Goal: Task Accomplishment & Management: Complete application form

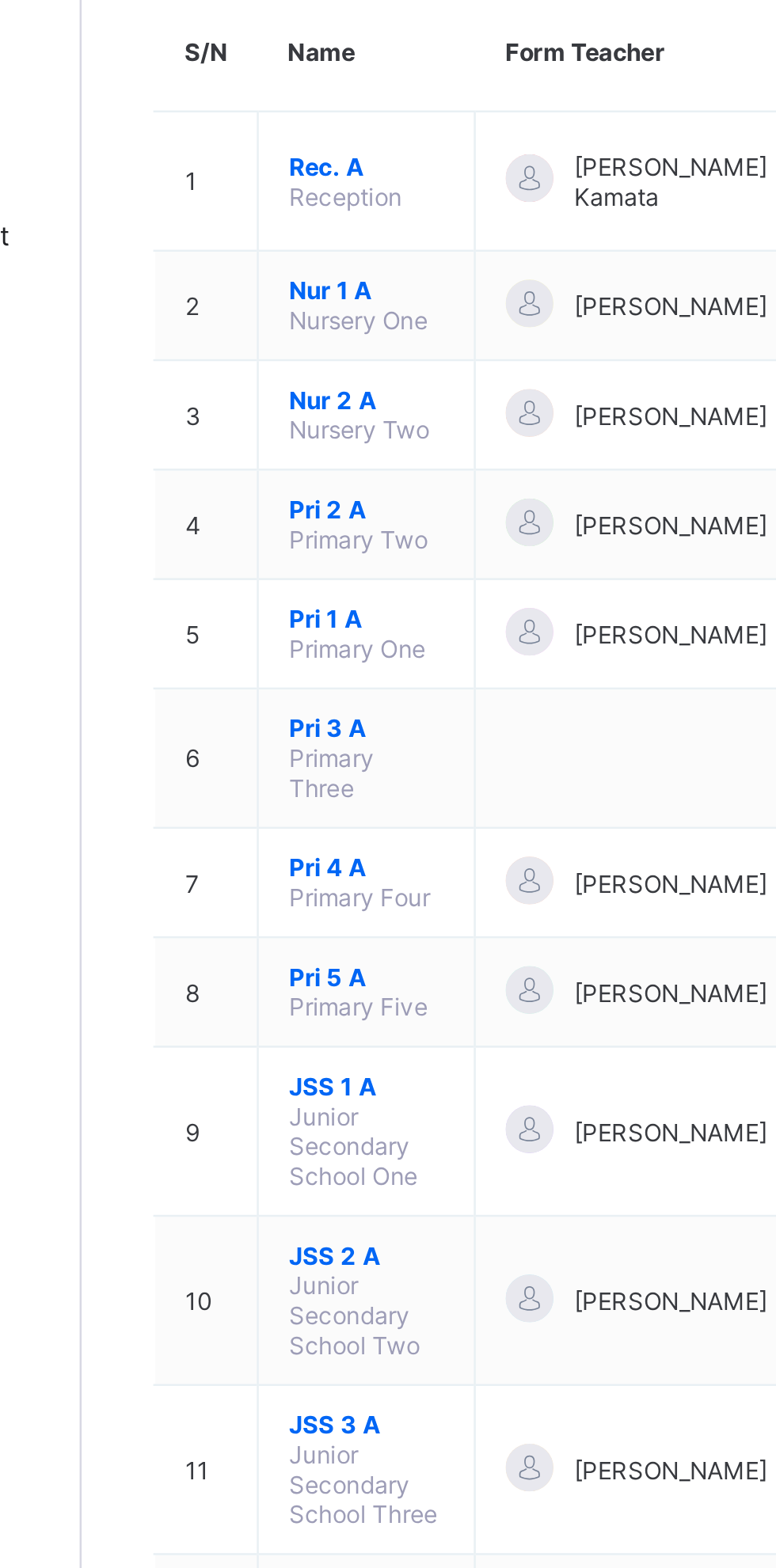
click at [297, 685] on span "JSS 2 A" at bounding box center [303, 690] width 62 height 11
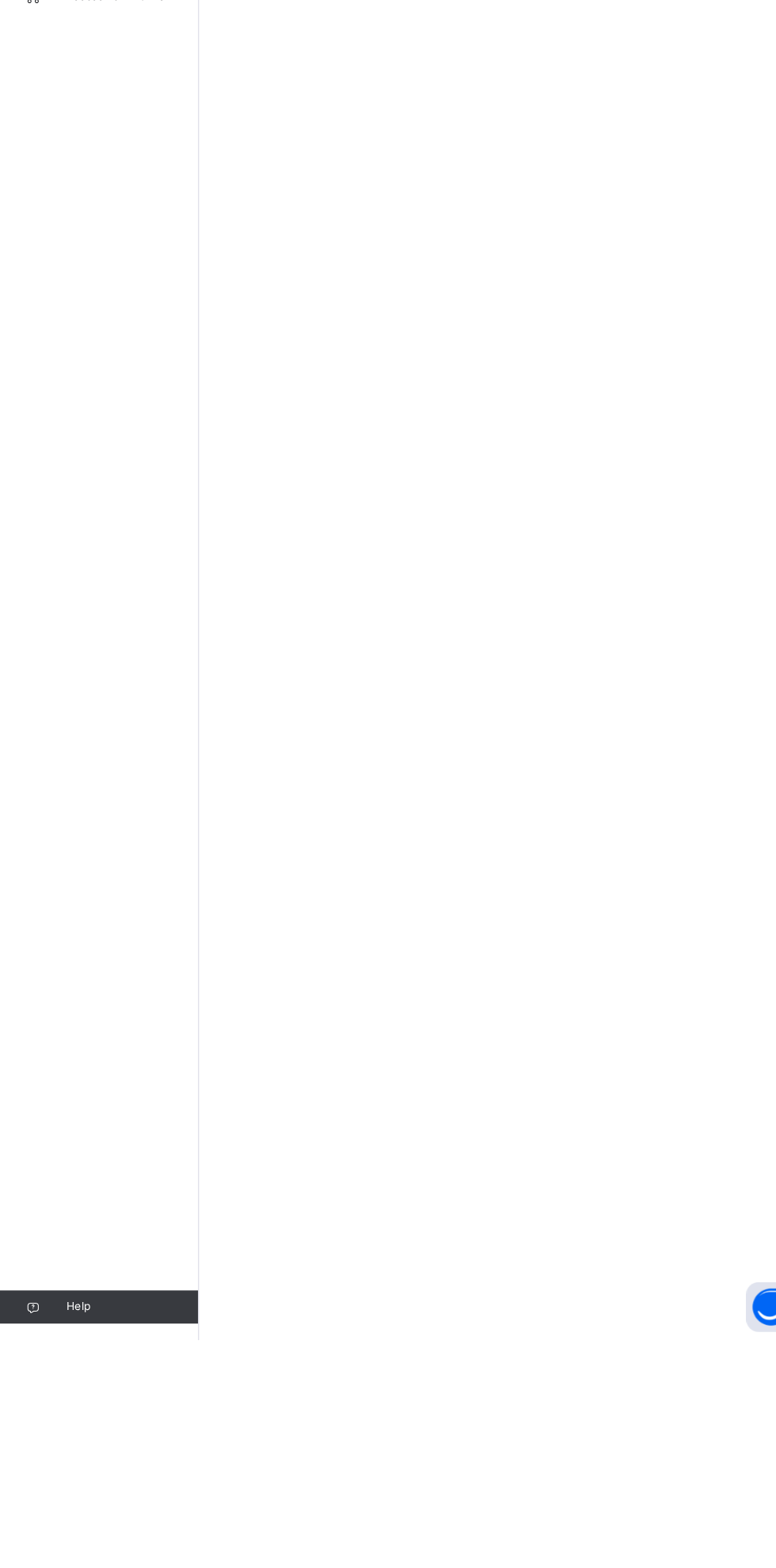
click at [87, 417] on div "Student Classes Broadsheet CBT Lesson Plan Time Table Assessment Format Help" at bounding box center [95, 816] width 190 height 1505
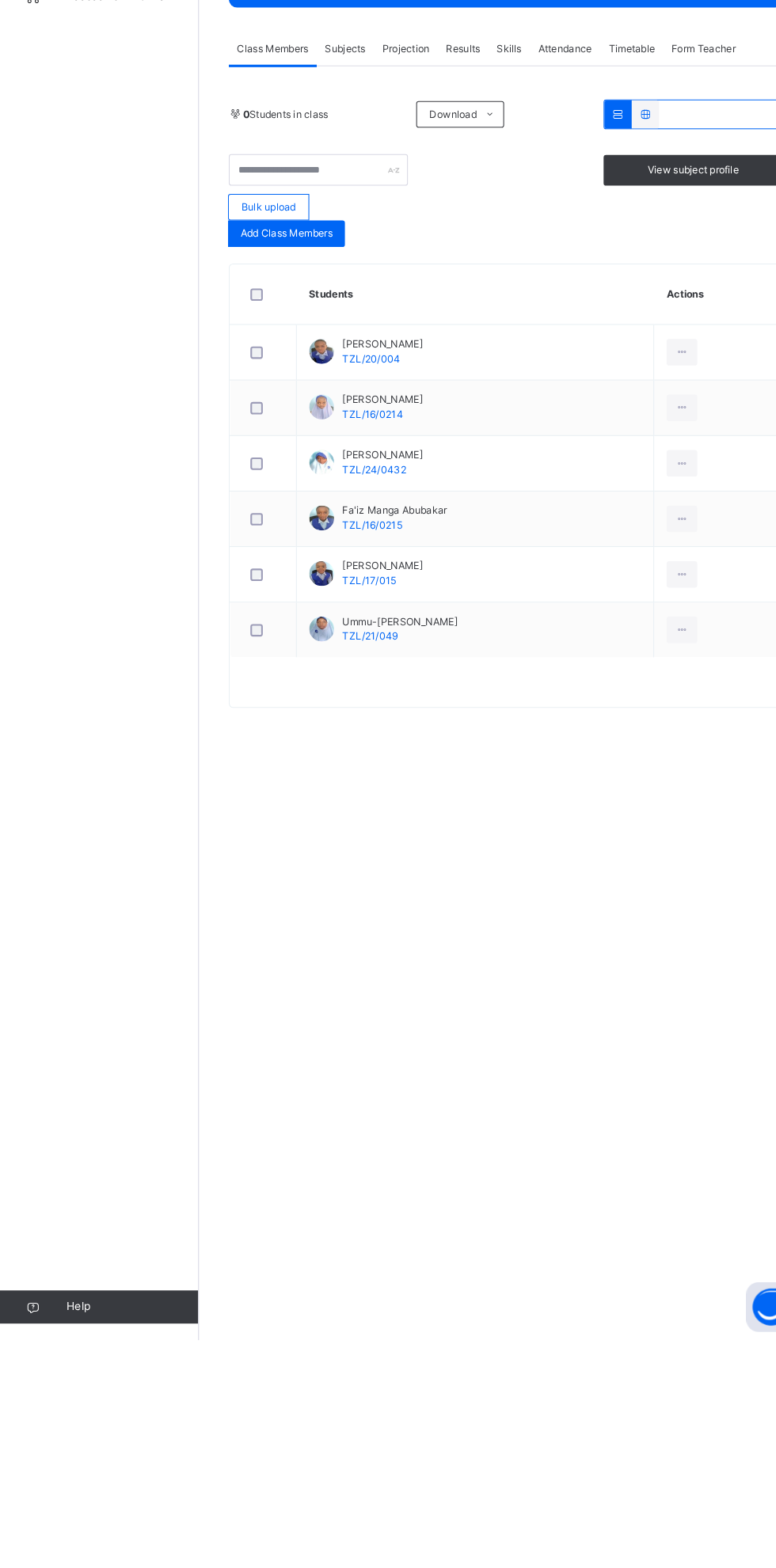
click at [82, 126] on span "Classes" at bounding box center [127, 126] width 127 height 16
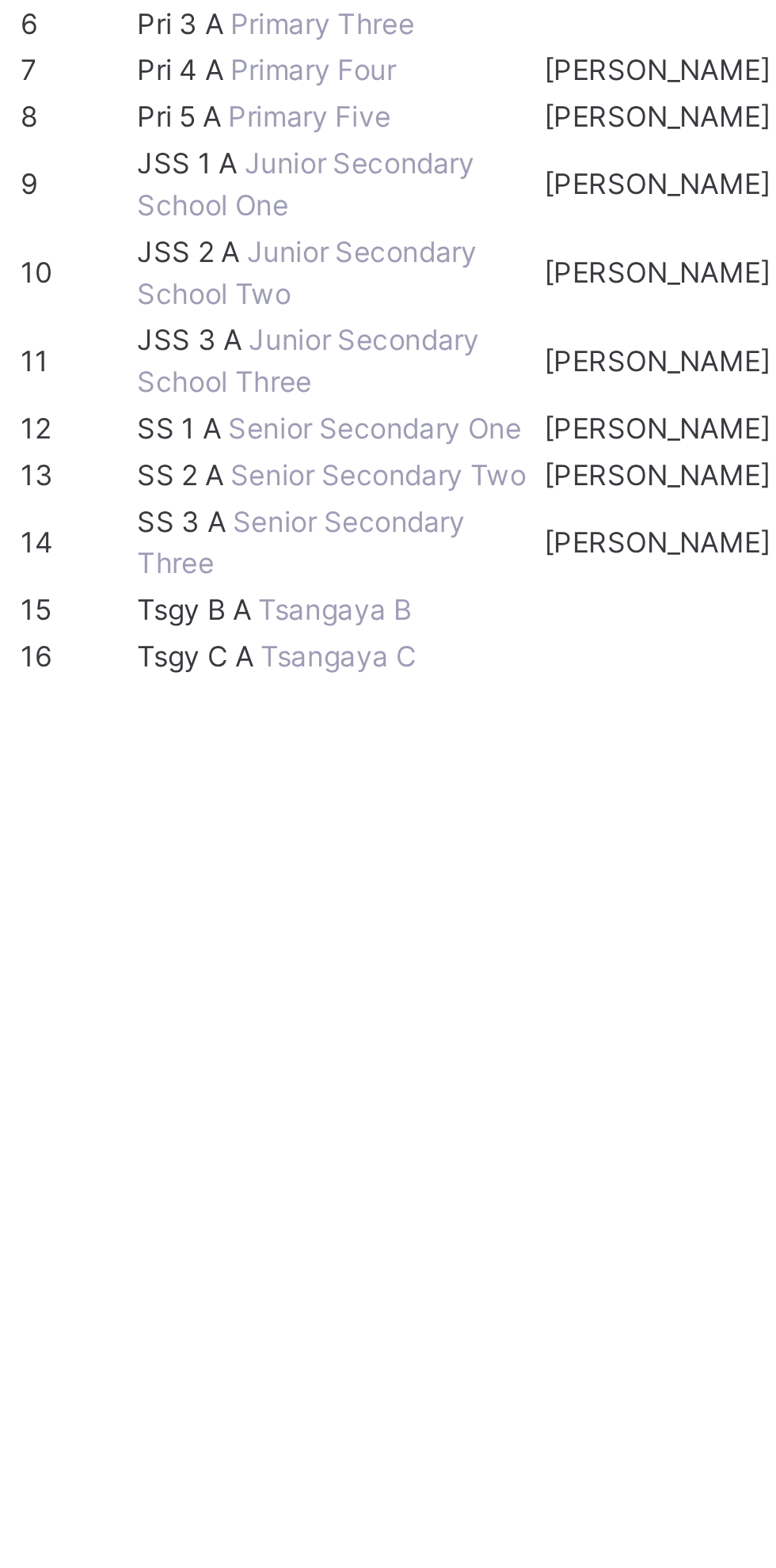
click at [296, 386] on span "JSS 2 A" at bounding box center [278, 379] width 37 height 11
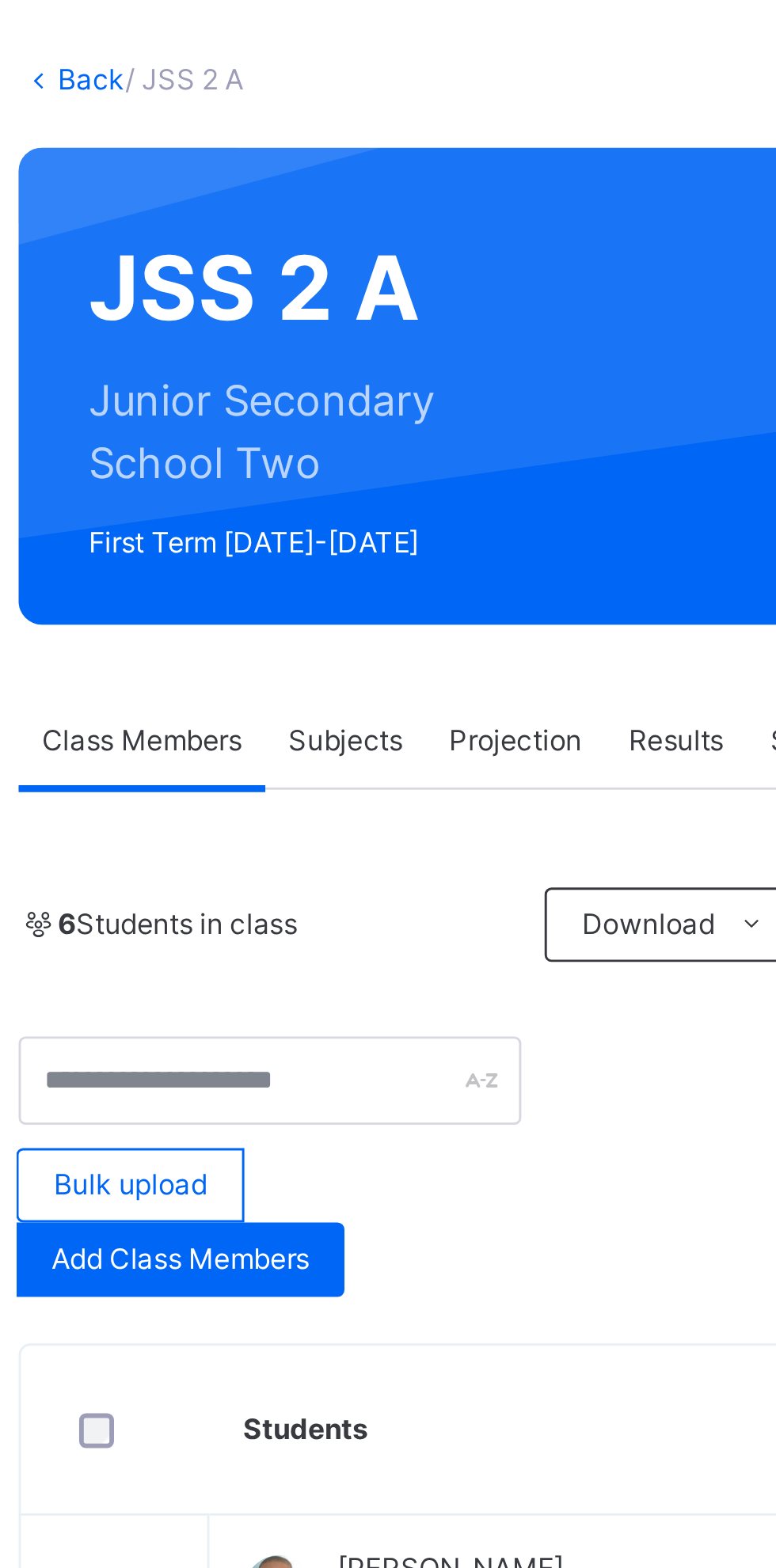
click at [536, 338] on span "Attendance" at bounding box center [540, 335] width 51 height 14
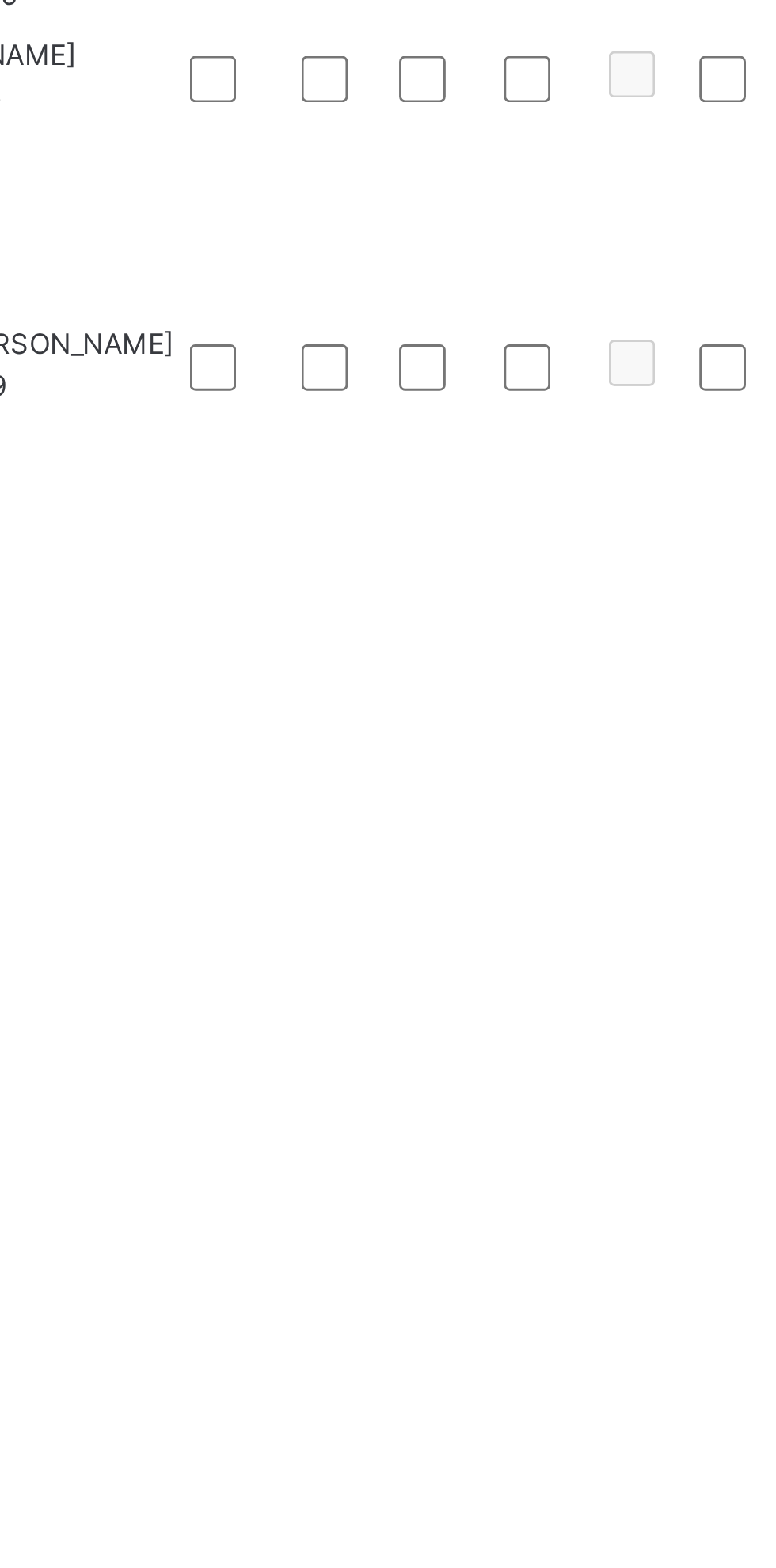
type input "**********"
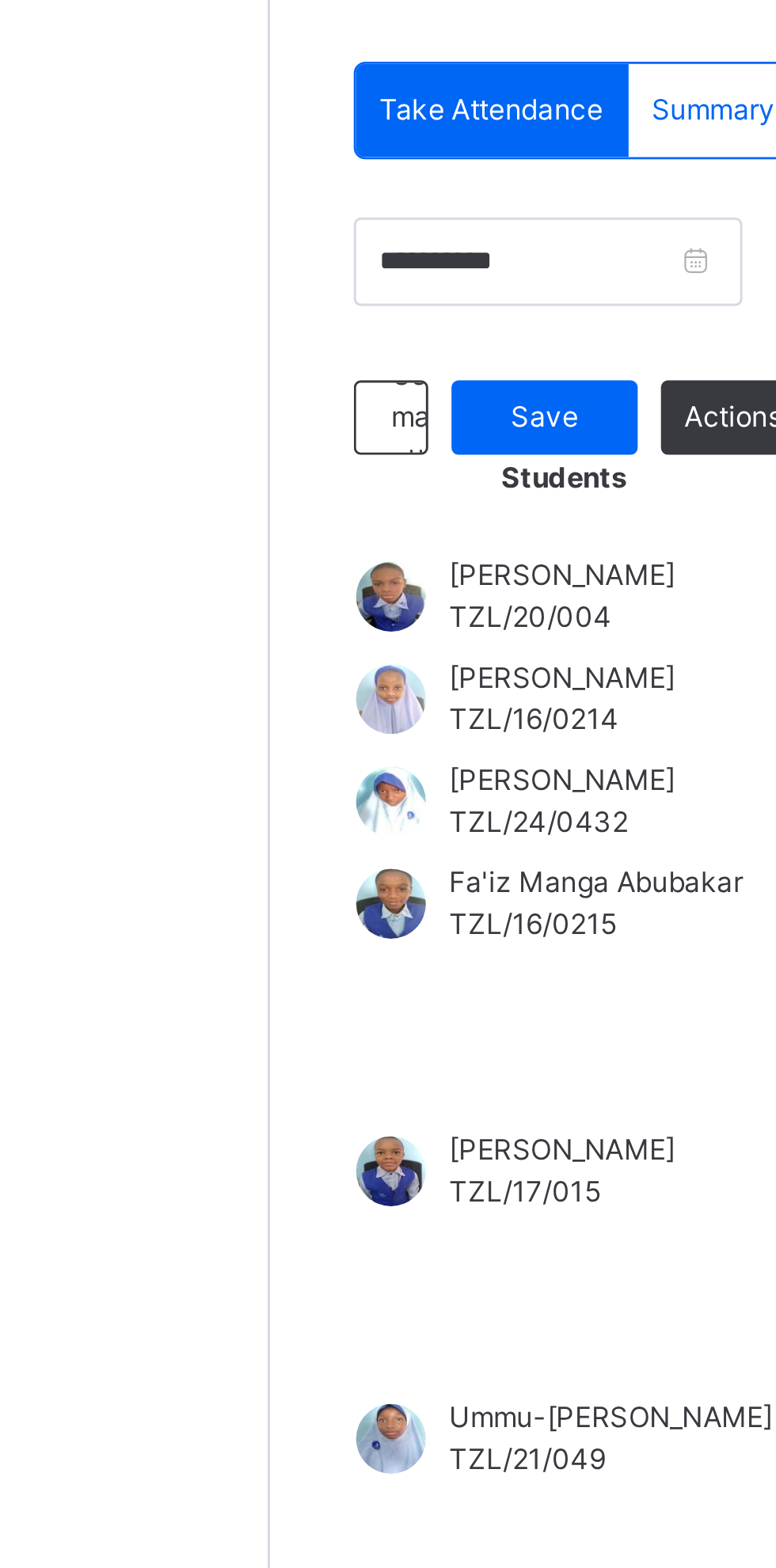
type input "****"
click at [282, 502] on span "Save" at bounding box center [283, 496] width 40 height 14
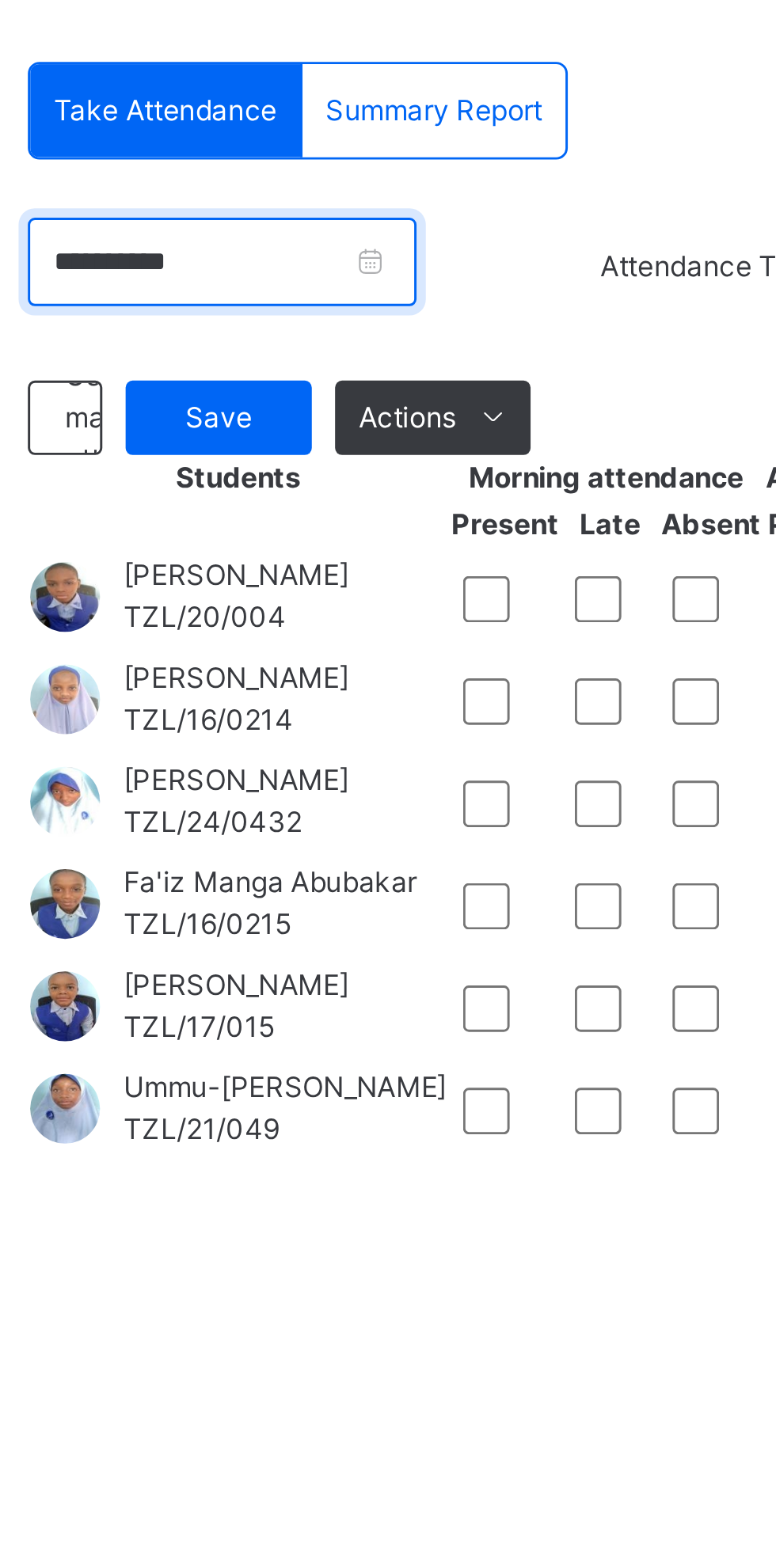
click at [351, 446] on input "**********" at bounding box center [285, 443] width 133 height 30
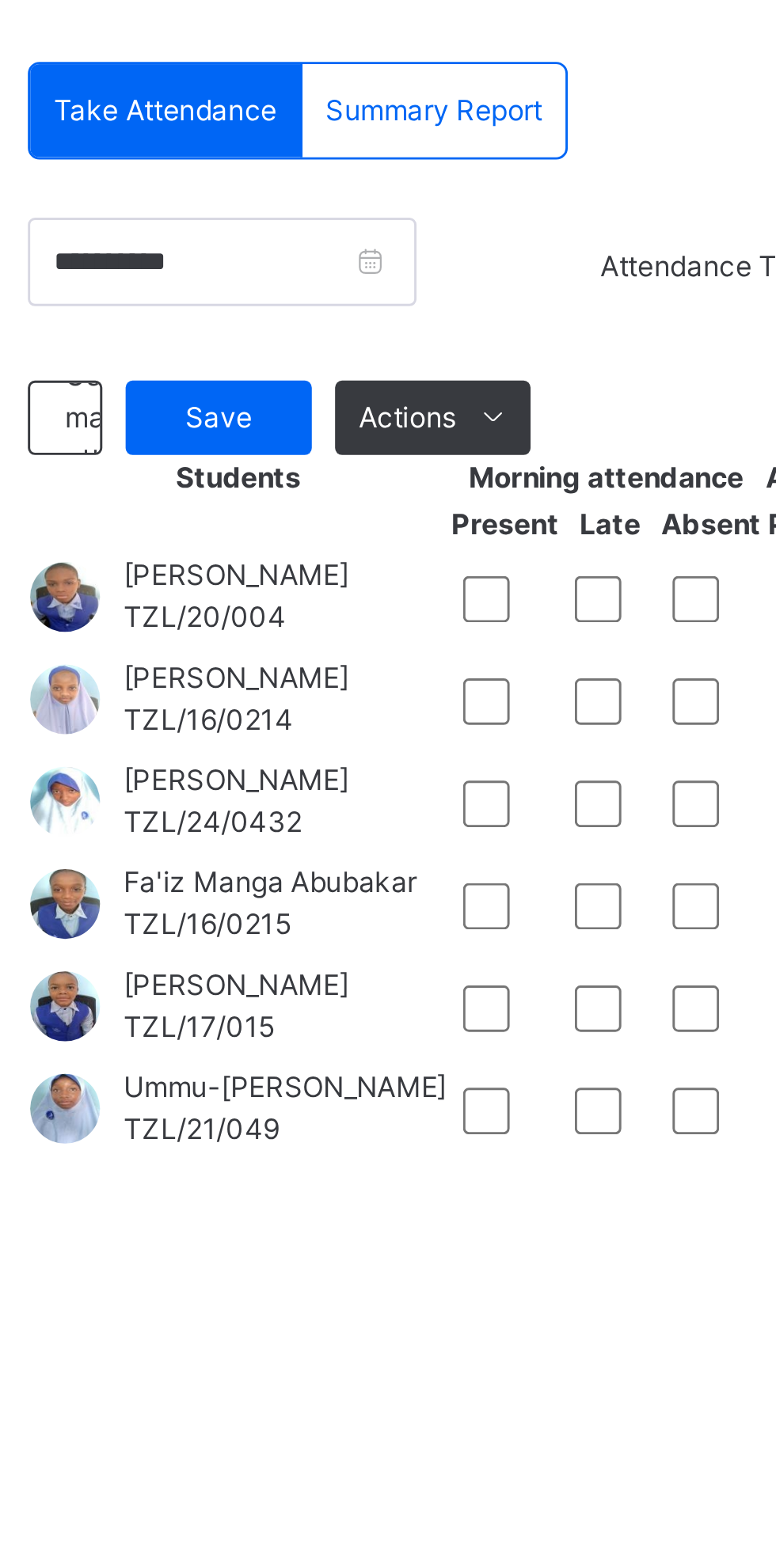
click at [376, 447] on input "**********" at bounding box center [332, 449] width 216 height 18
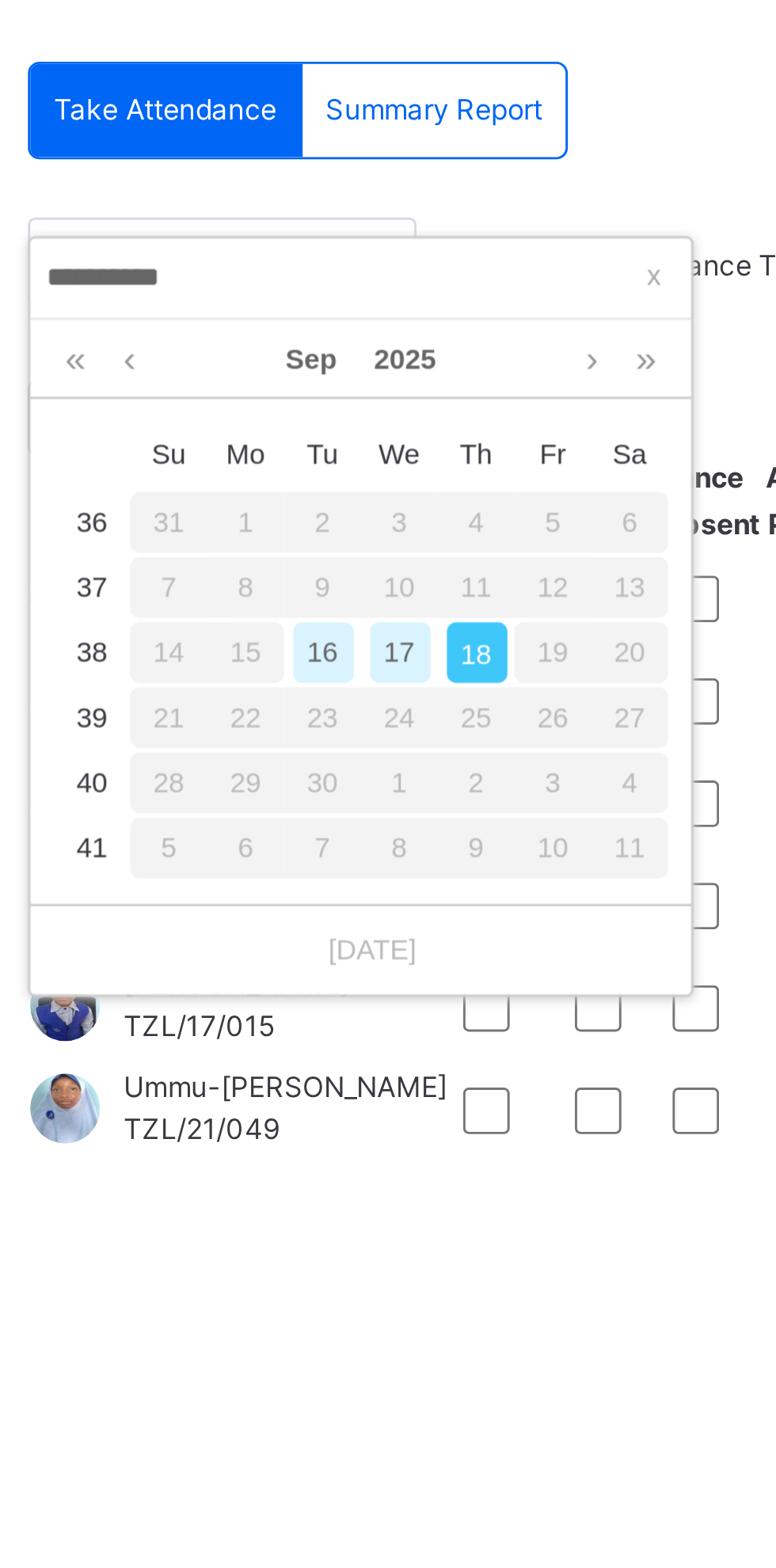
click at [294, 579] on div "15" at bounding box center [293, 576] width 27 height 20
click at [296, 577] on div "15" at bounding box center [293, 576] width 27 height 20
click at [288, 577] on div "15" at bounding box center [293, 576] width 27 height 20
click at [288, 575] on div "15" at bounding box center [293, 576] width 27 height 20
click at [344, 621] on div "1" at bounding box center [345, 620] width 27 height 20
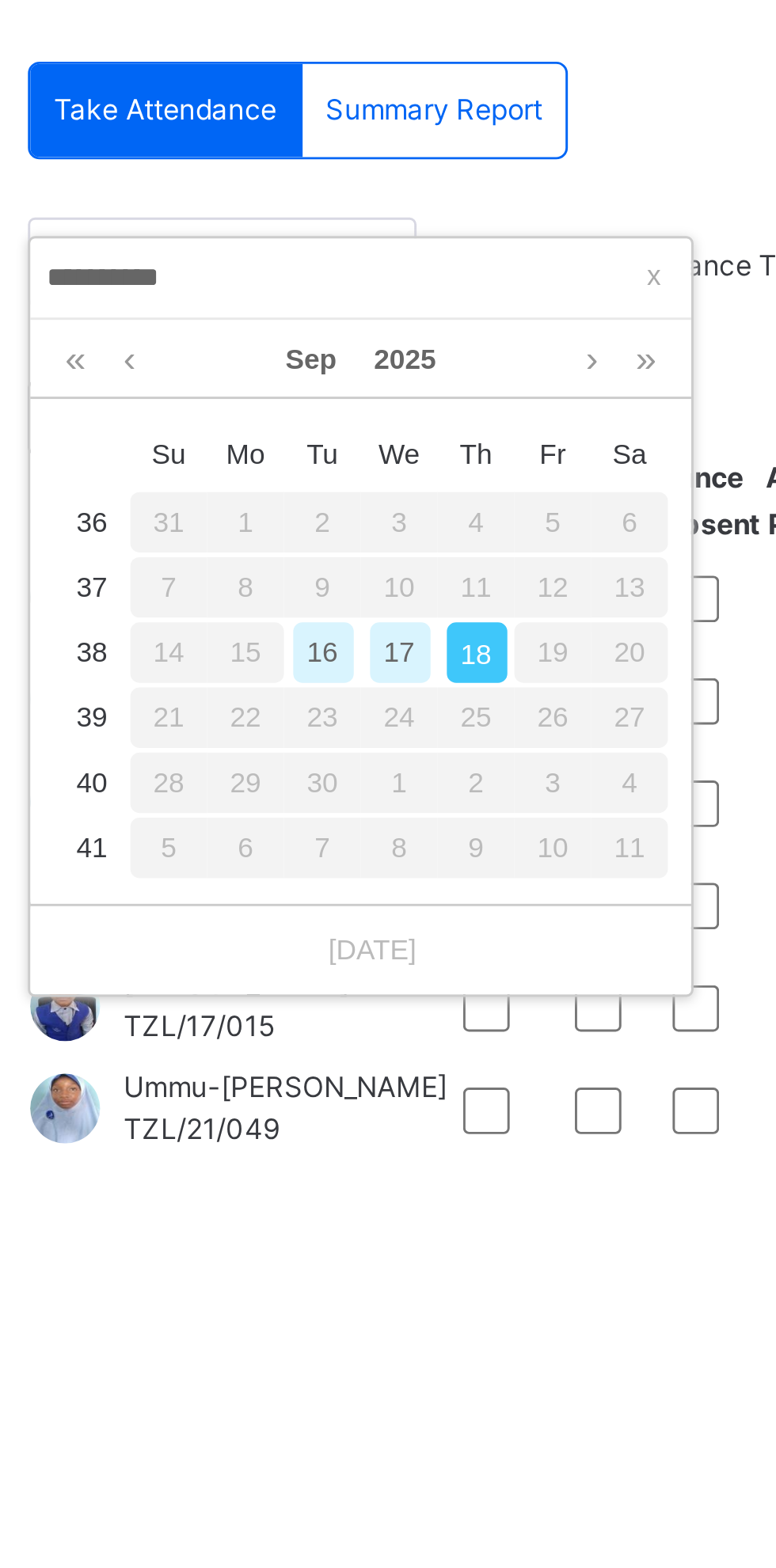
click at [293, 581] on div "15" at bounding box center [293, 576] width 27 height 20
click at [293, 579] on div "15" at bounding box center [293, 576] width 27 height 20
click at [303, 577] on div "15" at bounding box center [293, 576] width 27 height 20
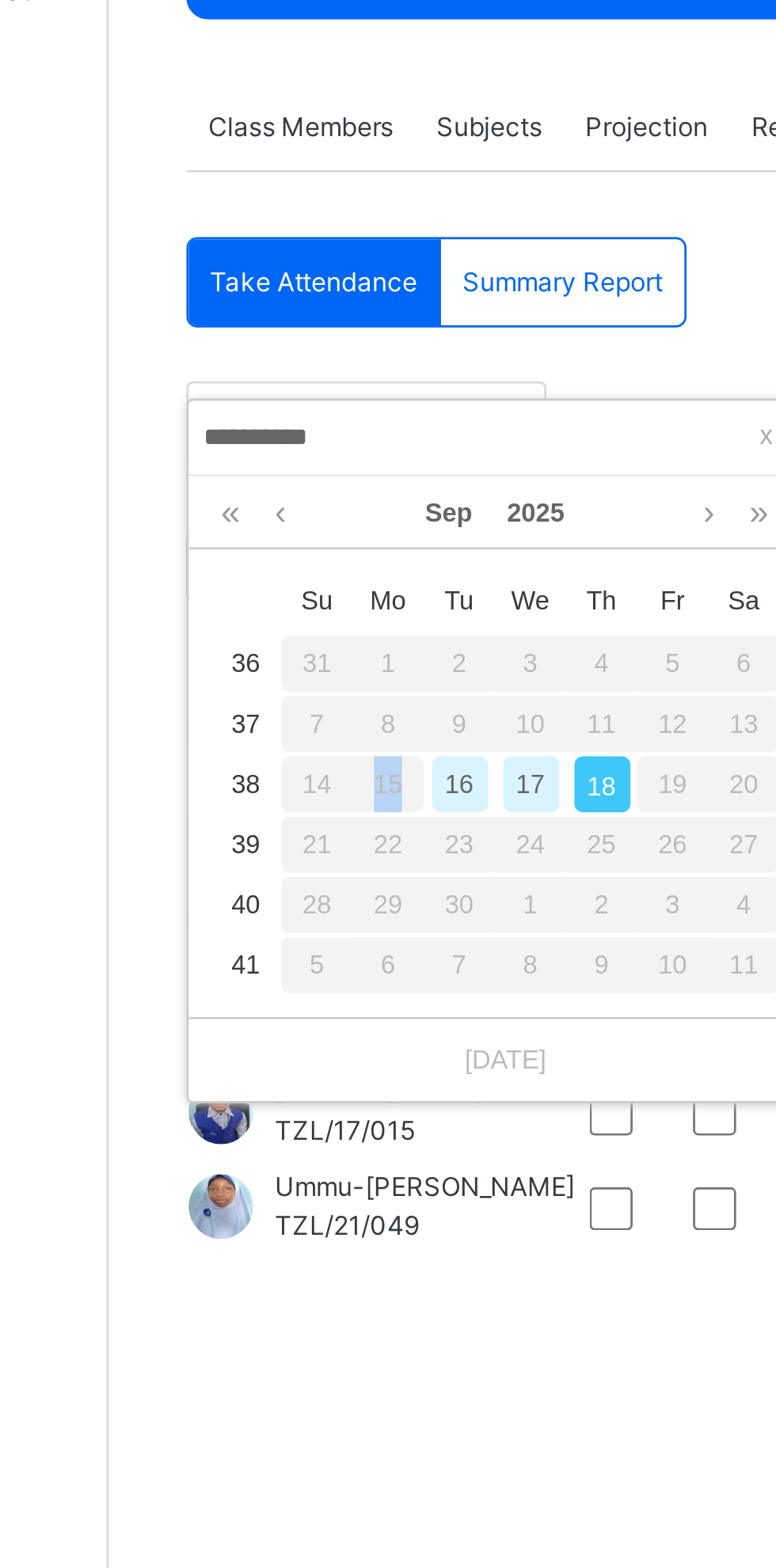
click at [334, 631] on div "1" at bounding box center [345, 620] width 27 height 20
click at [295, 581] on div "15" at bounding box center [293, 576] width 27 height 20
click at [292, 575] on div "15" at bounding box center [293, 576] width 27 height 20
click at [294, 577] on div "15" at bounding box center [293, 576] width 27 height 20
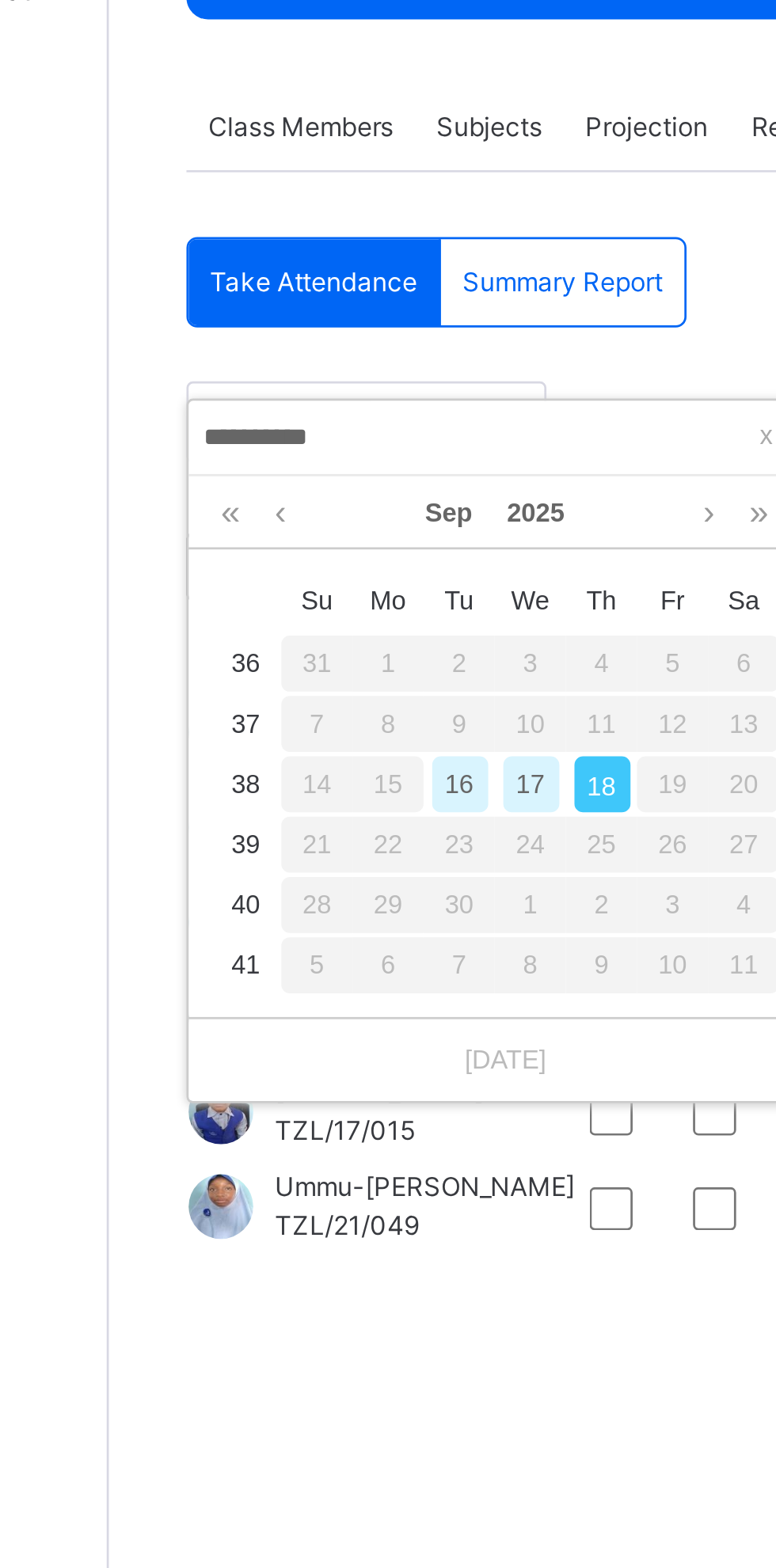
click at [287, 579] on div "15" at bounding box center [293, 576] width 27 height 20
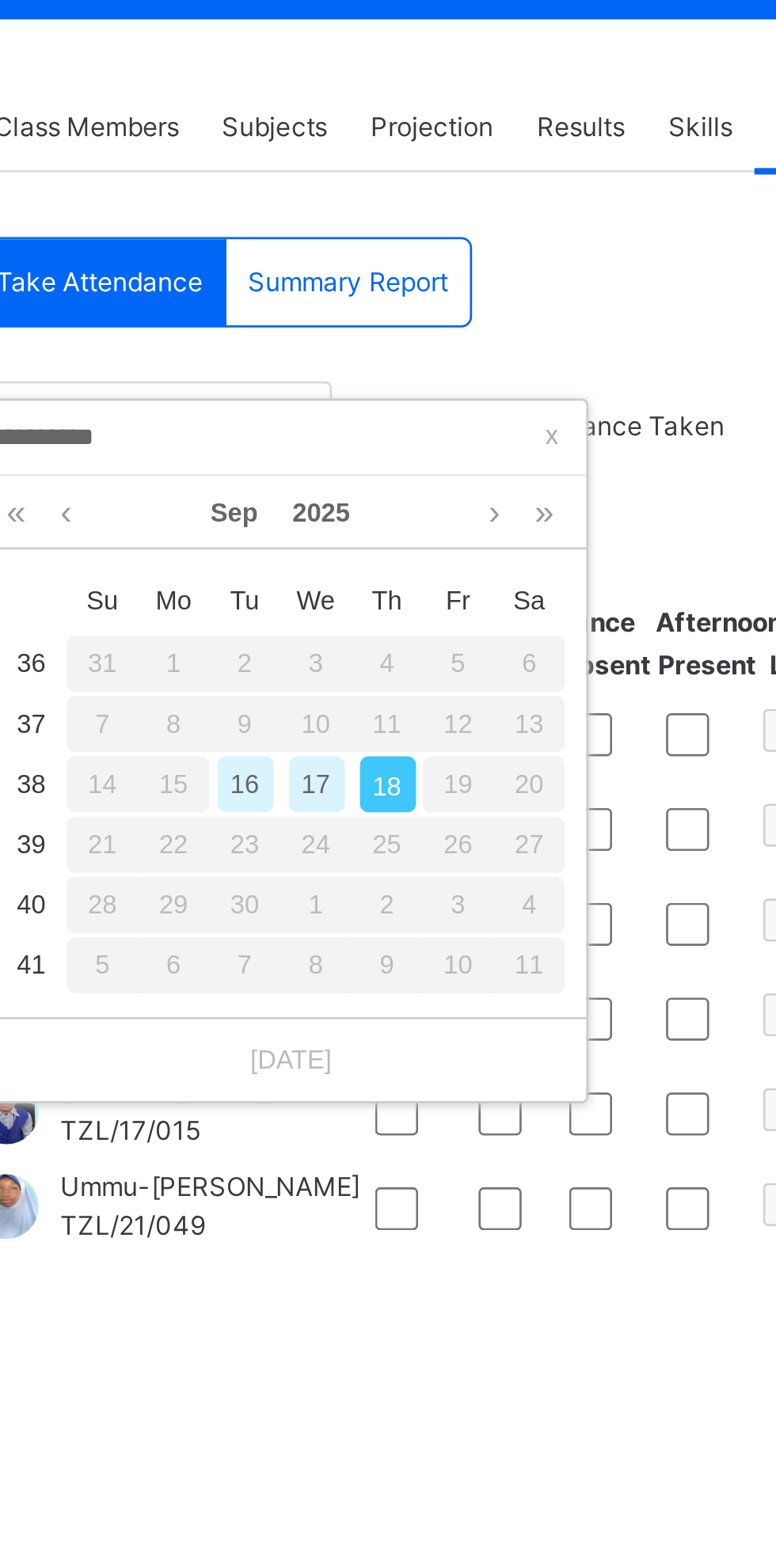
click at [294, 579] on div "15" at bounding box center [293, 576] width 27 height 20
click at [298, 579] on div "15" at bounding box center [293, 576] width 27 height 20
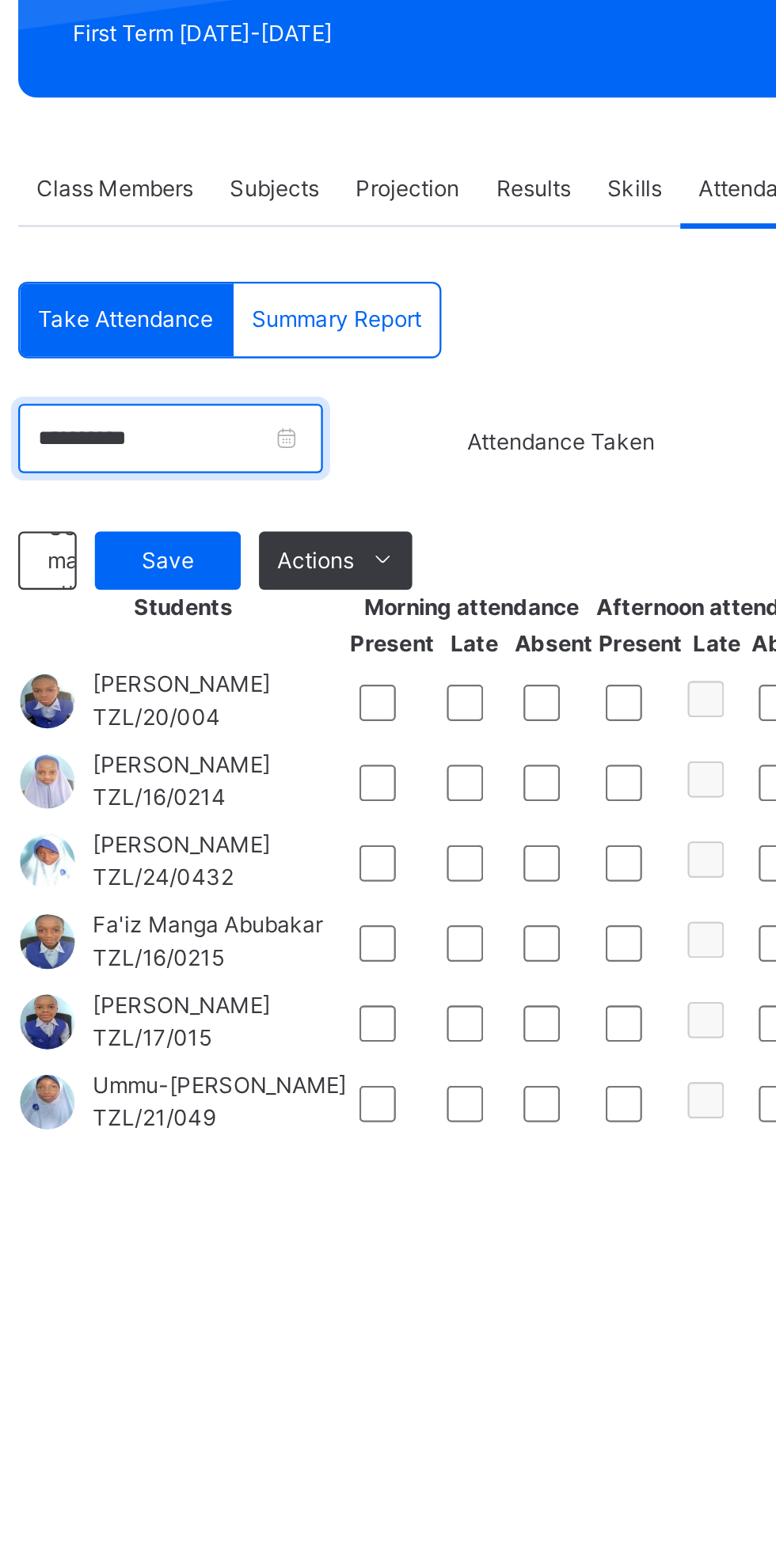
click at [270, 443] on input "**********" at bounding box center [285, 443] width 133 height 30
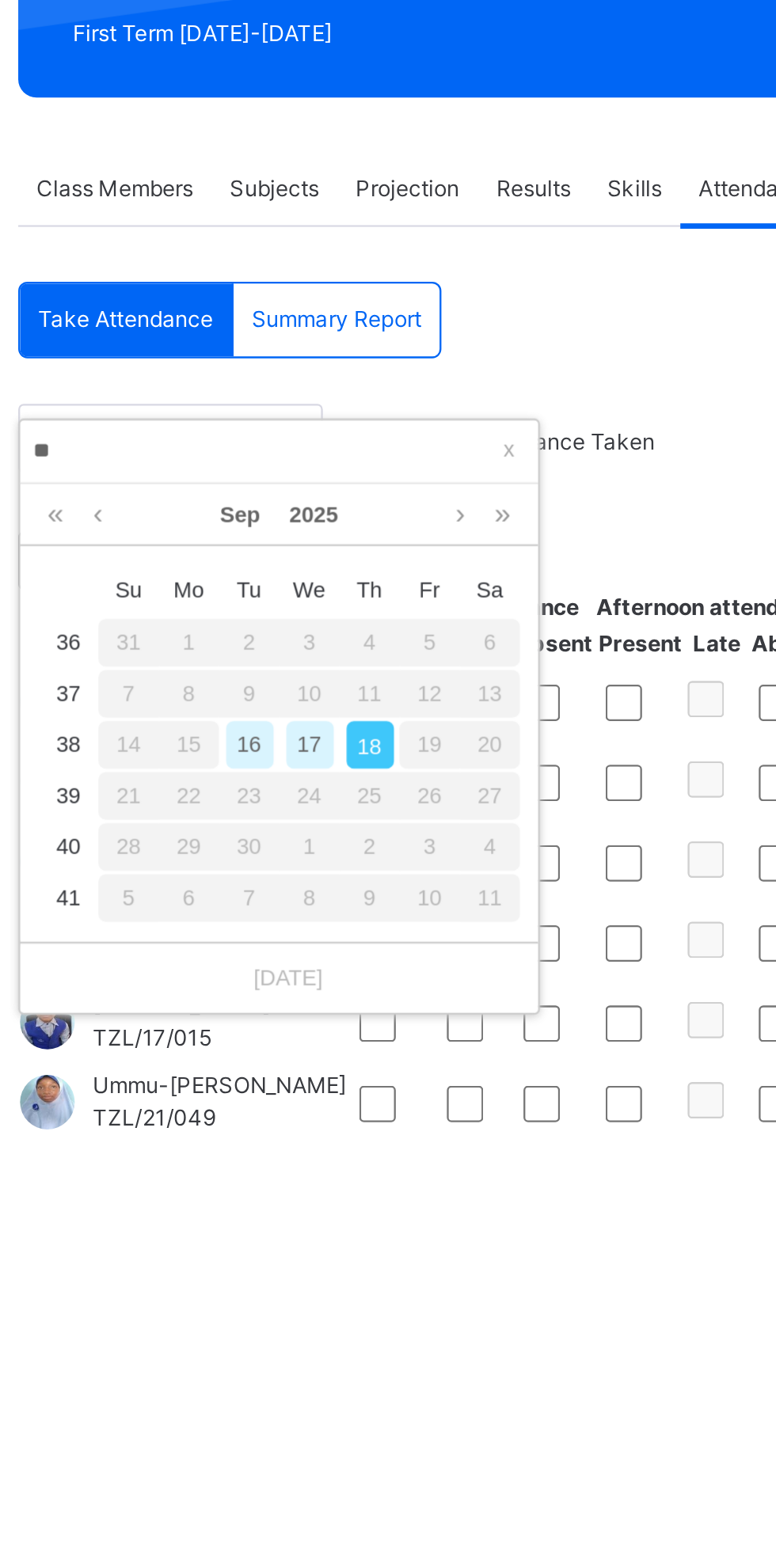
type input "*"
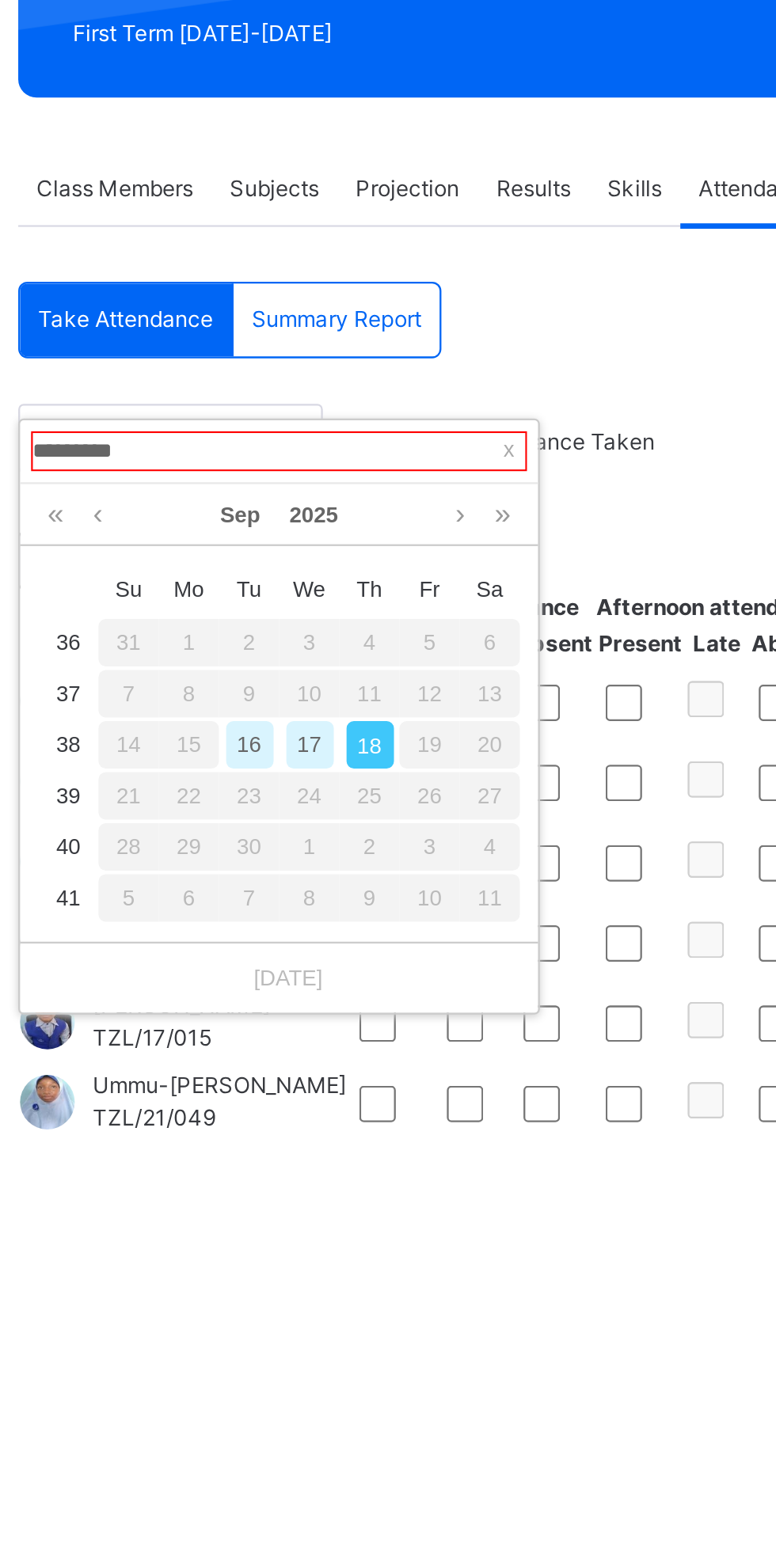
click at [296, 580] on div "15" at bounding box center [293, 576] width 27 height 20
type input "**********"
click at [293, 579] on div "15" at bounding box center [293, 576] width 27 height 20
click at [295, 579] on div "15" at bounding box center [293, 576] width 27 height 20
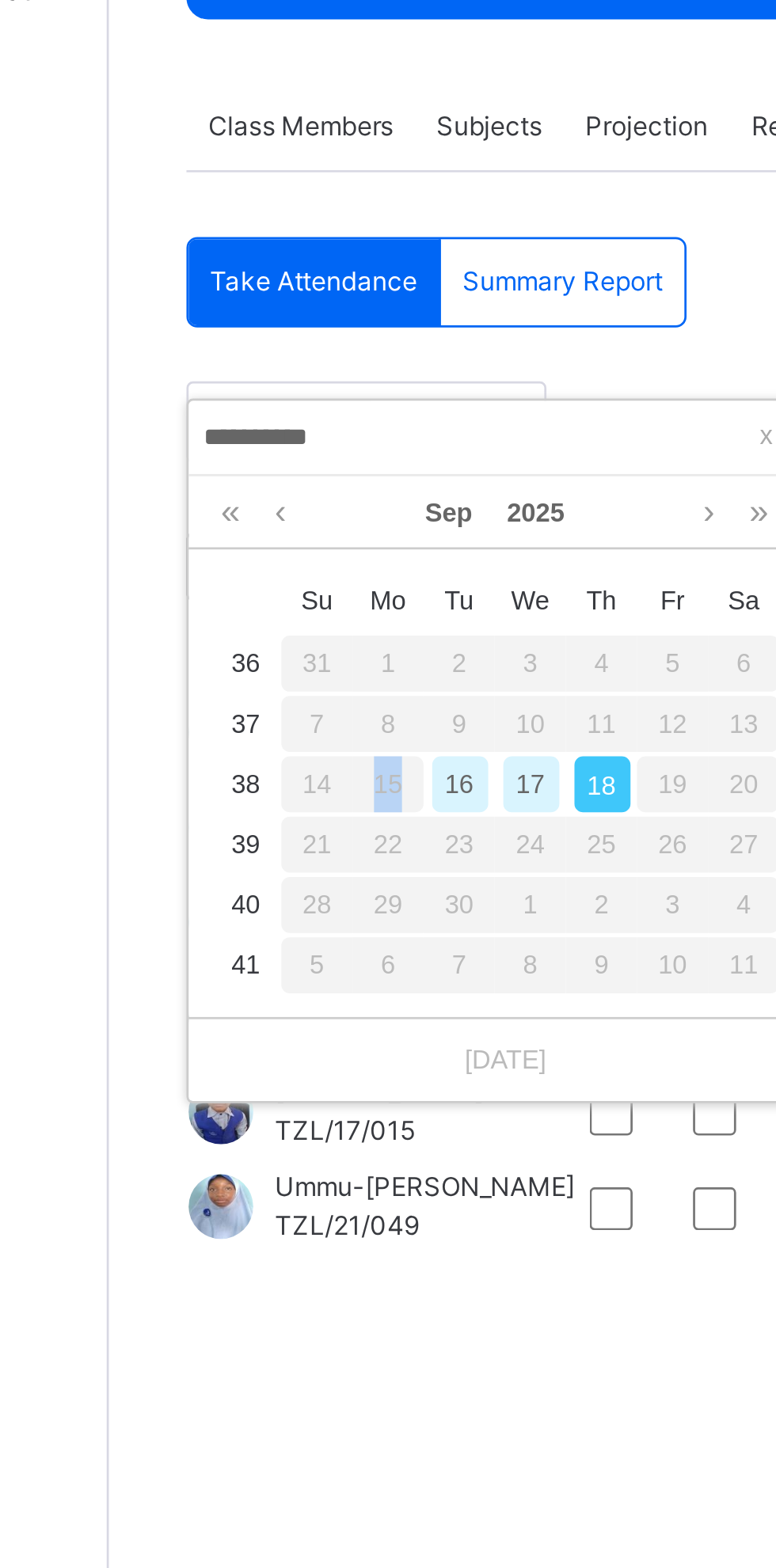
click at [340, 627] on div "1" at bounding box center [345, 620] width 27 height 20
click at [295, 585] on div "15" at bounding box center [293, 576] width 27 height 20
click at [299, 578] on div "15" at bounding box center [293, 576] width 27 height 20
click at [292, 578] on div "15" at bounding box center [293, 576] width 27 height 20
click at [293, 592] on div "22" at bounding box center [293, 598] width 27 height 20
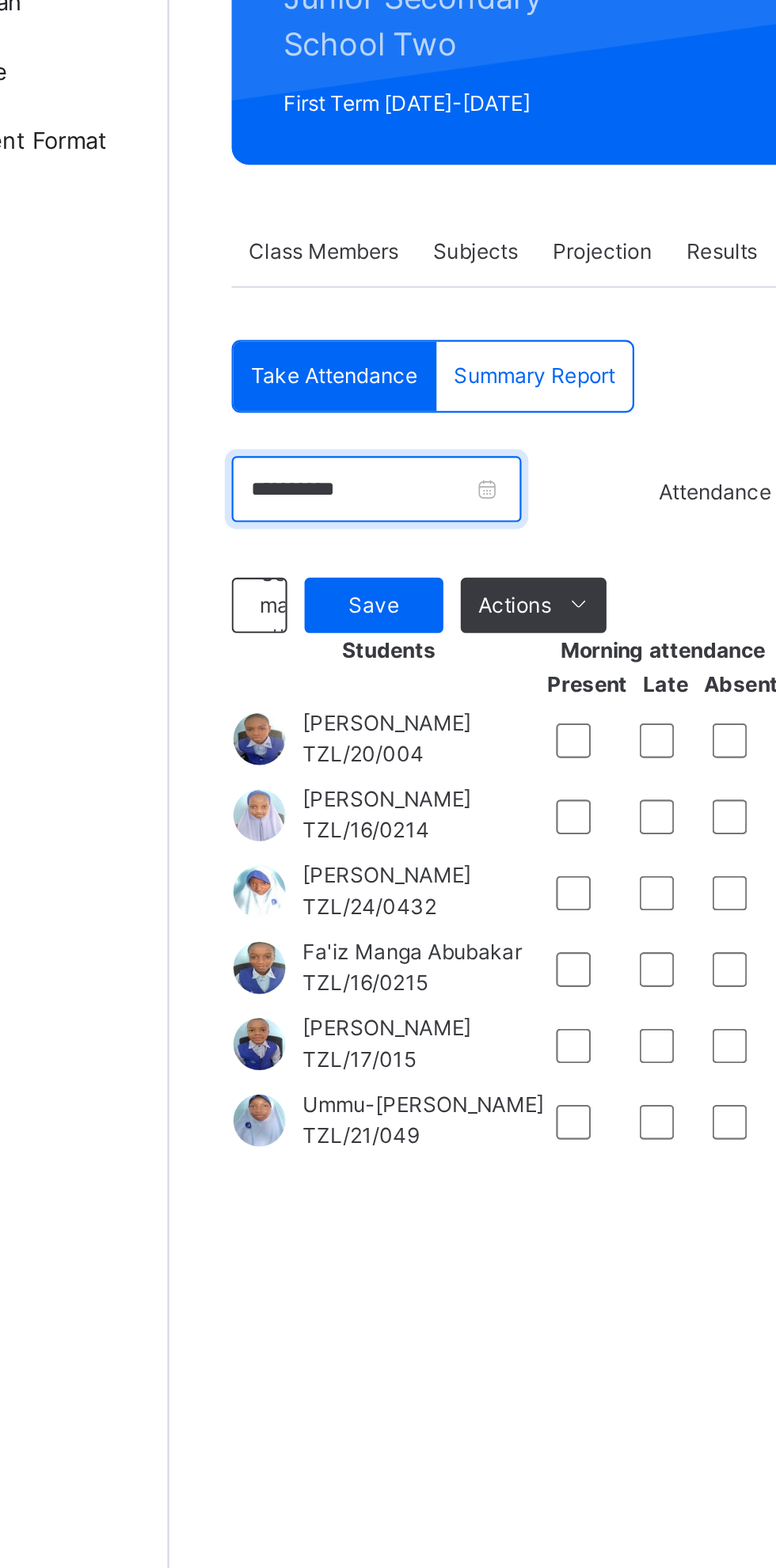
click at [351, 447] on input "**********" at bounding box center [285, 443] width 133 height 30
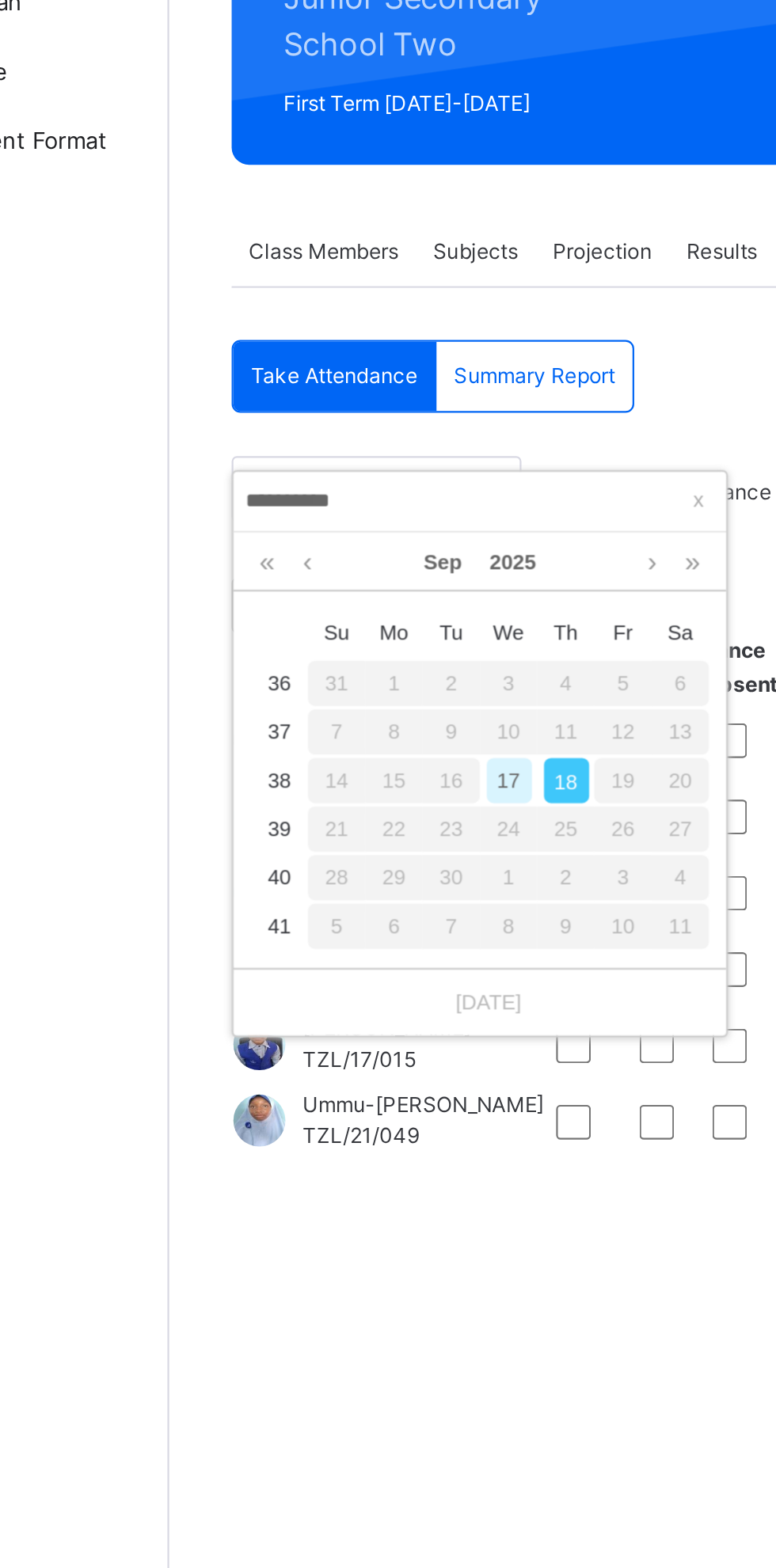
click at [292, 592] on div "22" at bounding box center [293, 598] width 27 height 20
click at [291, 578] on div "15" at bounding box center [293, 576] width 27 height 20
click at [291, 581] on div "15" at bounding box center [293, 576] width 27 height 20
click at [347, 689] on div "[DATE]" at bounding box center [332, 677] width 225 height 31
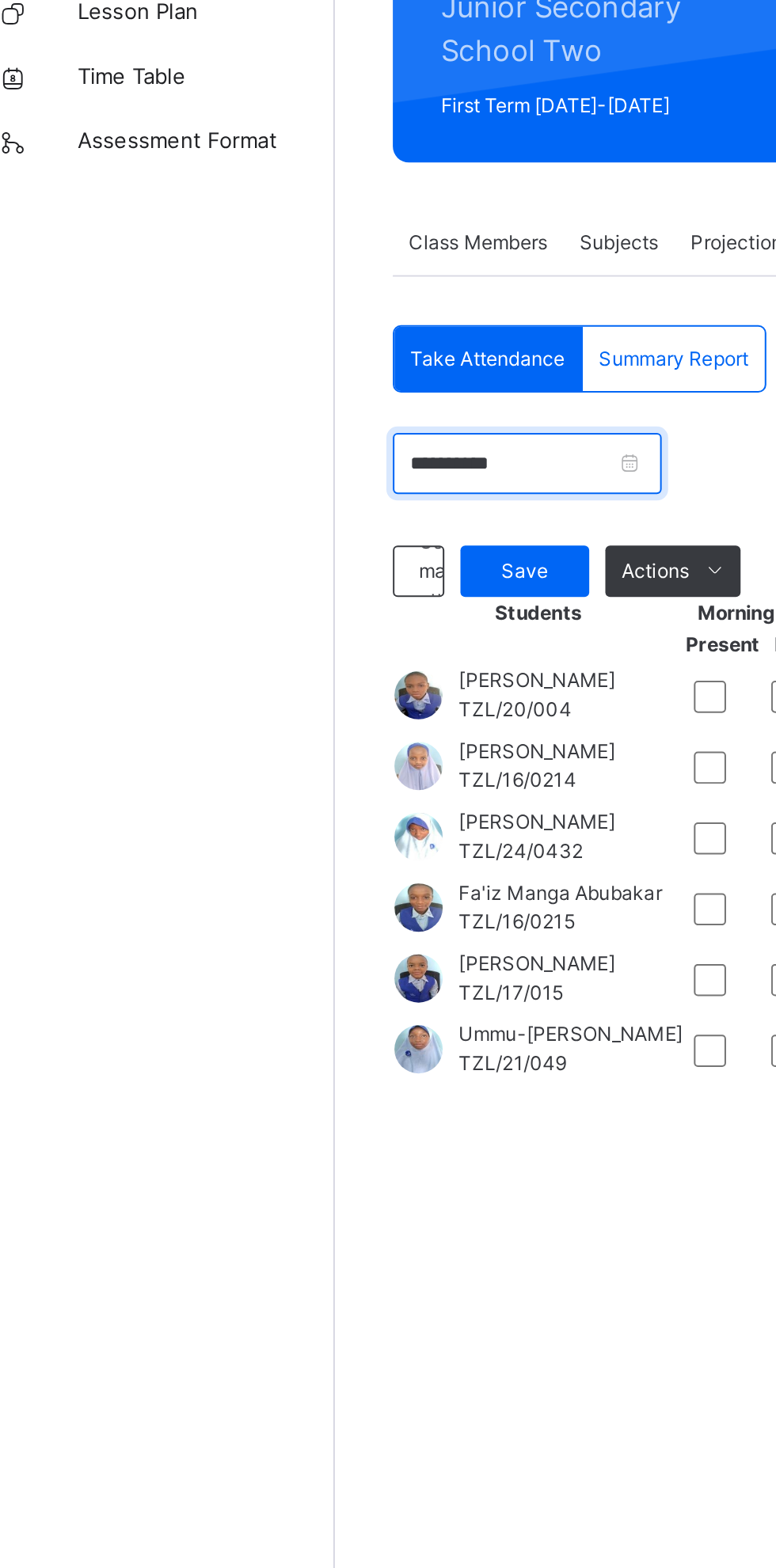
click at [351, 442] on input "**********" at bounding box center [285, 443] width 133 height 30
click at [302, 575] on div "15" at bounding box center [293, 576] width 27 height 20
